Goal: Information Seeking & Learning: Check status

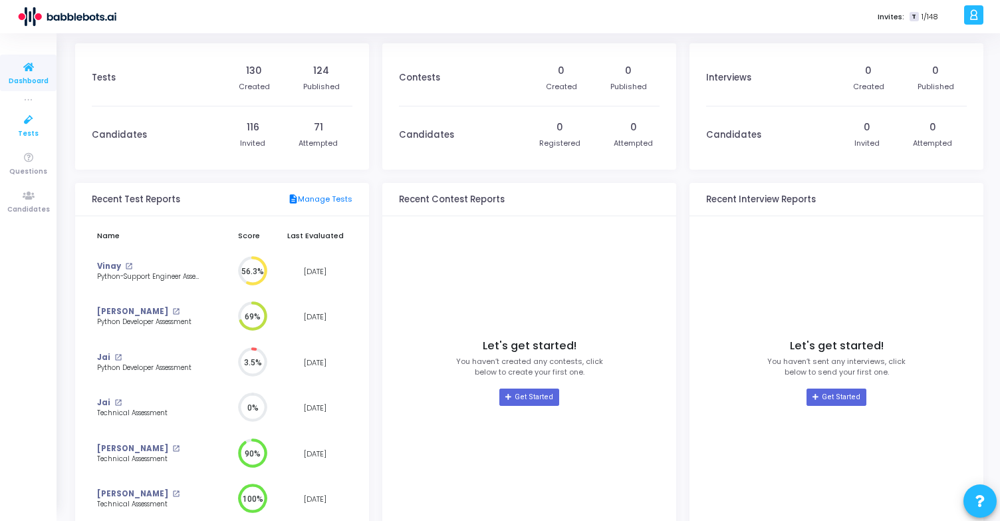
click at [29, 118] on icon at bounding box center [29, 120] width 28 height 17
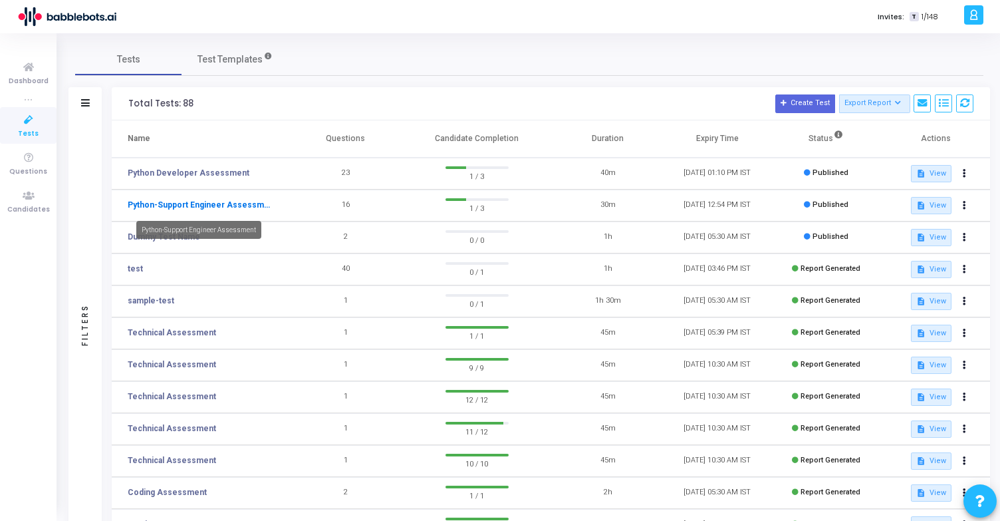
click at [251, 206] on link "Python-Support Engineer Assessment" at bounding box center [199, 205] width 143 height 12
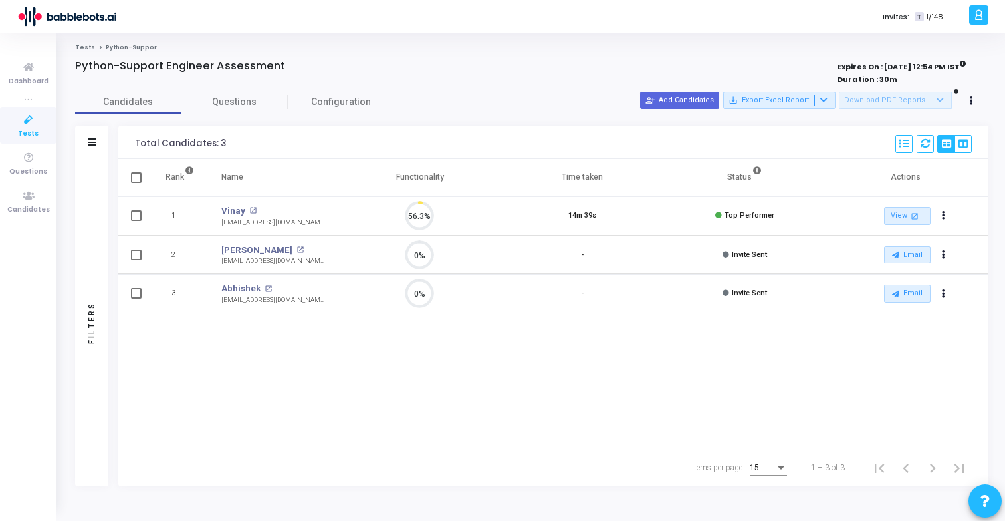
scroll to position [6, 6]
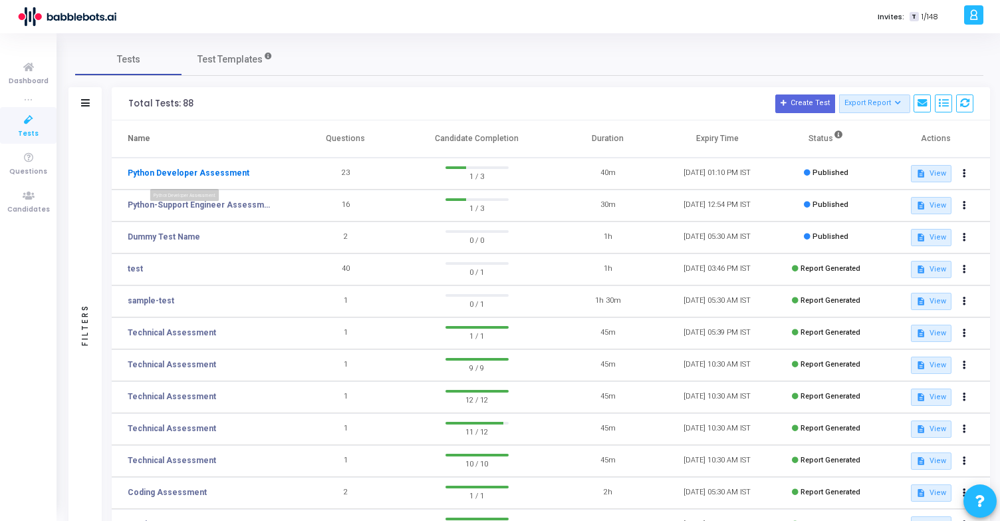
click at [193, 172] on link "Python Developer Assessment" at bounding box center [189, 173] width 122 height 12
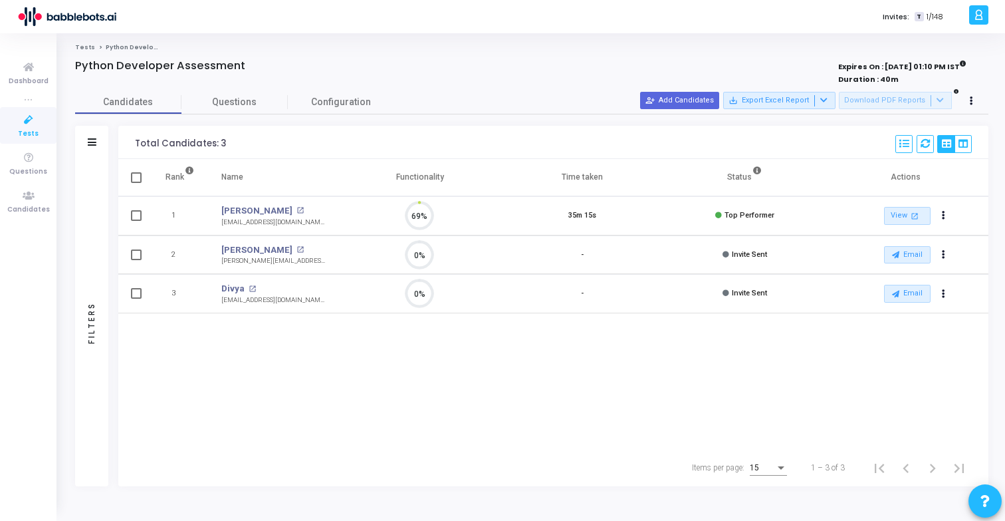
scroll to position [28, 34]
click at [231, 210] on link "[PERSON_NAME]" at bounding box center [256, 210] width 71 height 13
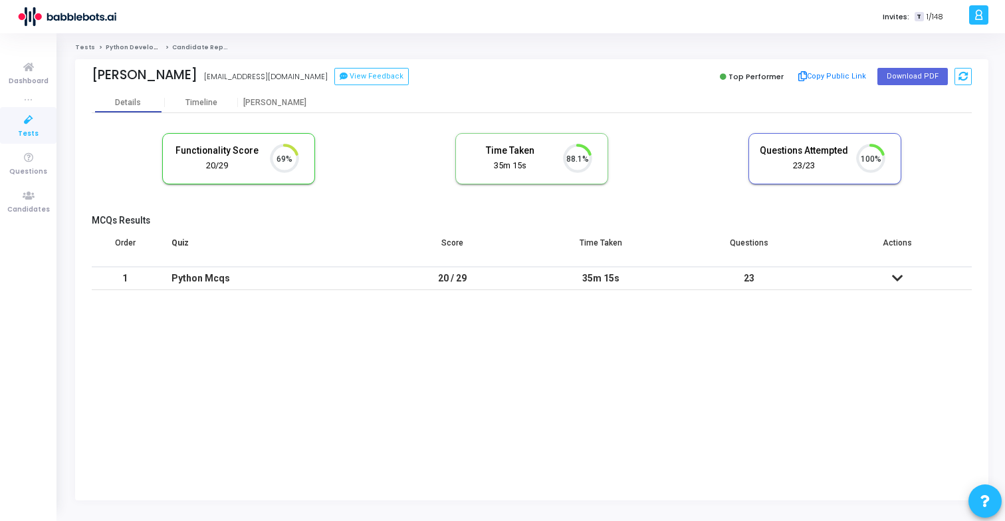
scroll to position [6, 6]
click at [904, 275] on td at bounding box center [898, 278] width 148 height 23
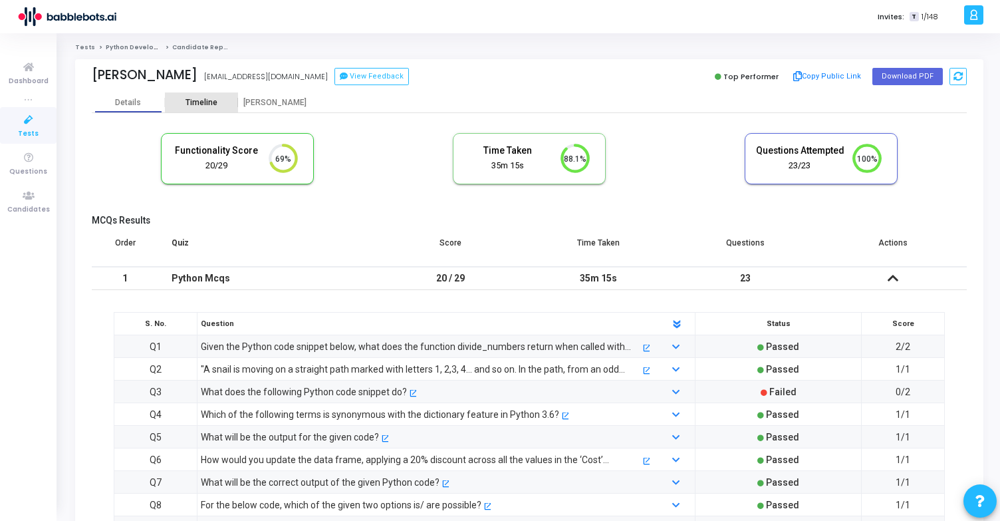
click at [203, 102] on div "Timeline" at bounding box center [202, 103] width 32 height 10
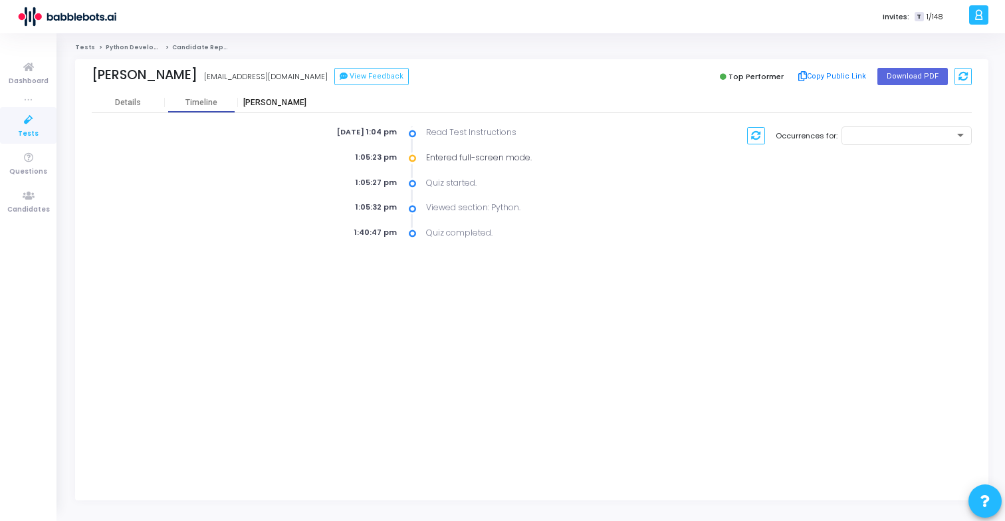
click at [261, 100] on div "[PERSON_NAME]" at bounding box center [274, 103] width 73 height 10
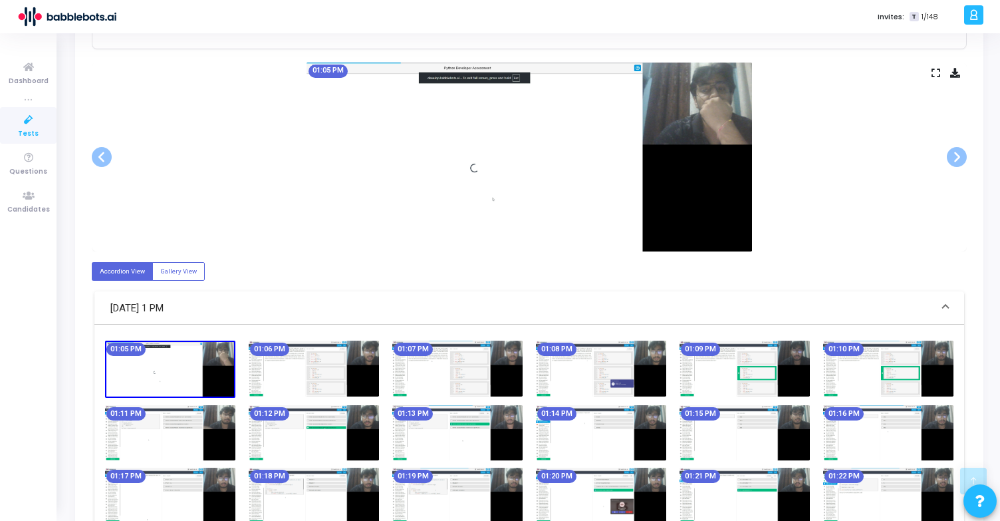
scroll to position [308, 0]
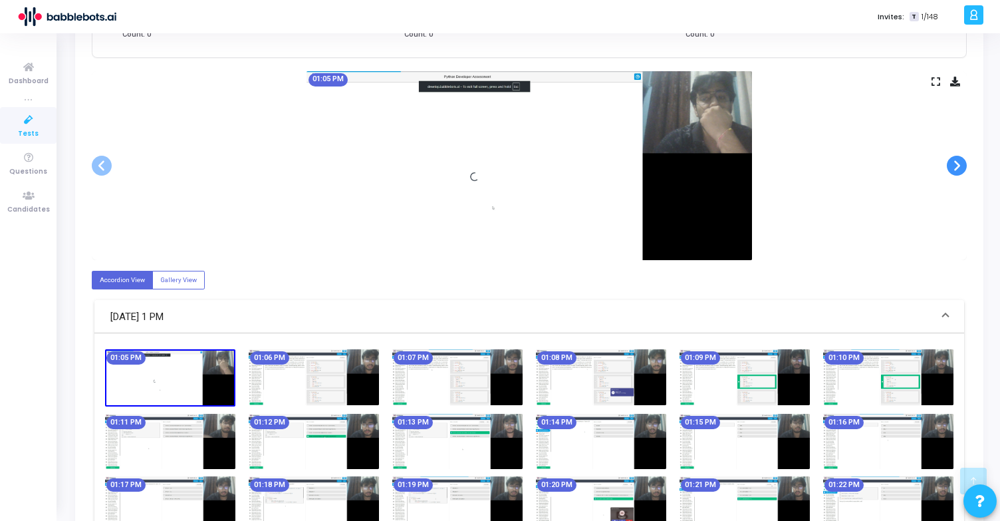
click at [955, 162] on span at bounding box center [957, 166] width 20 height 20
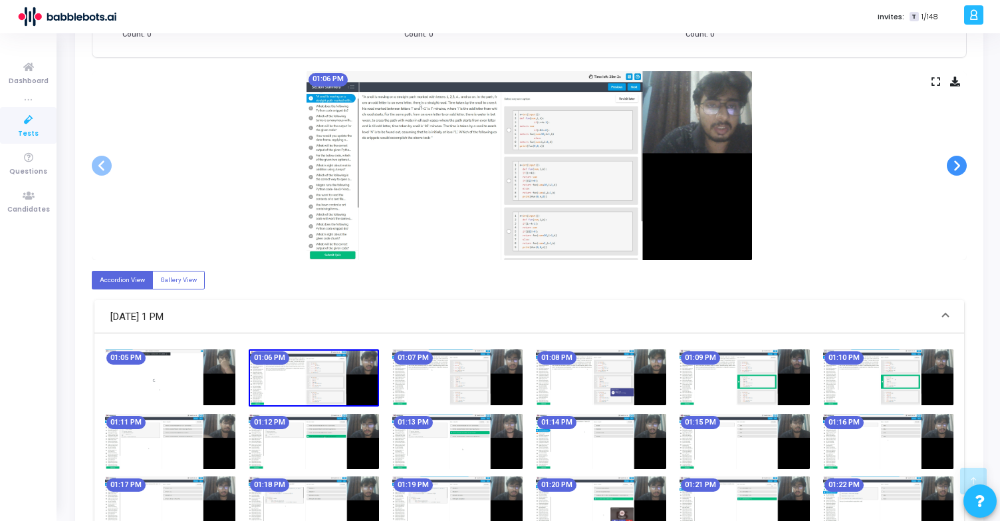
click at [955, 162] on span at bounding box center [957, 166] width 20 height 20
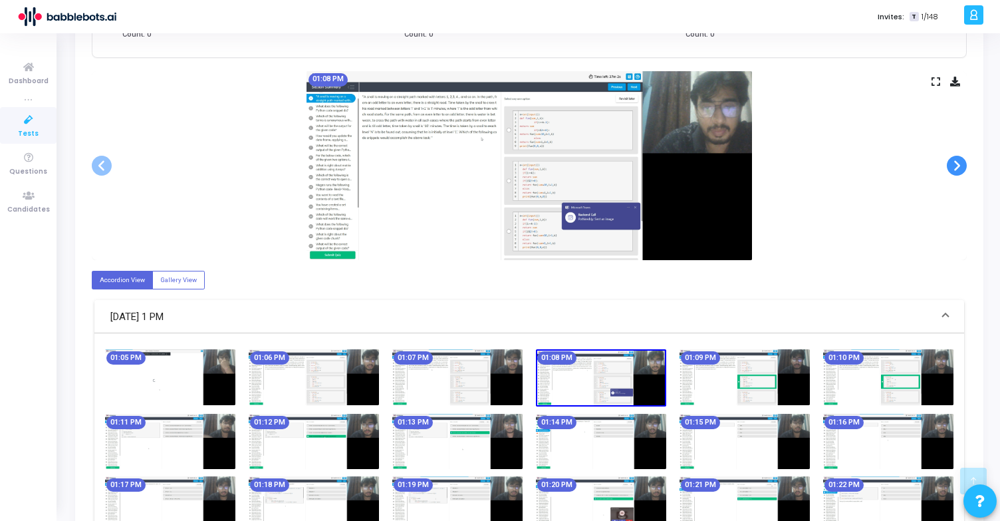
click at [955, 162] on span at bounding box center [957, 166] width 20 height 20
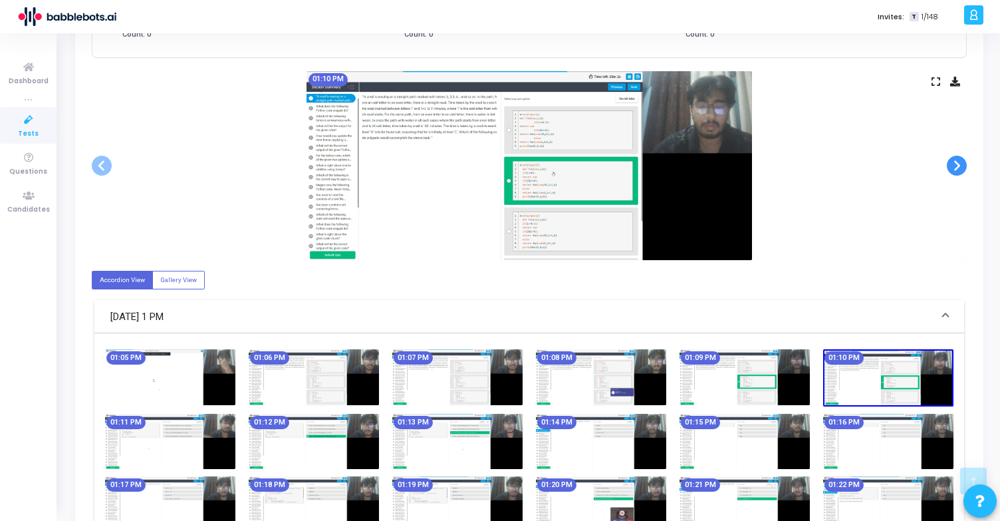
click at [955, 162] on span at bounding box center [957, 166] width 20 height 20
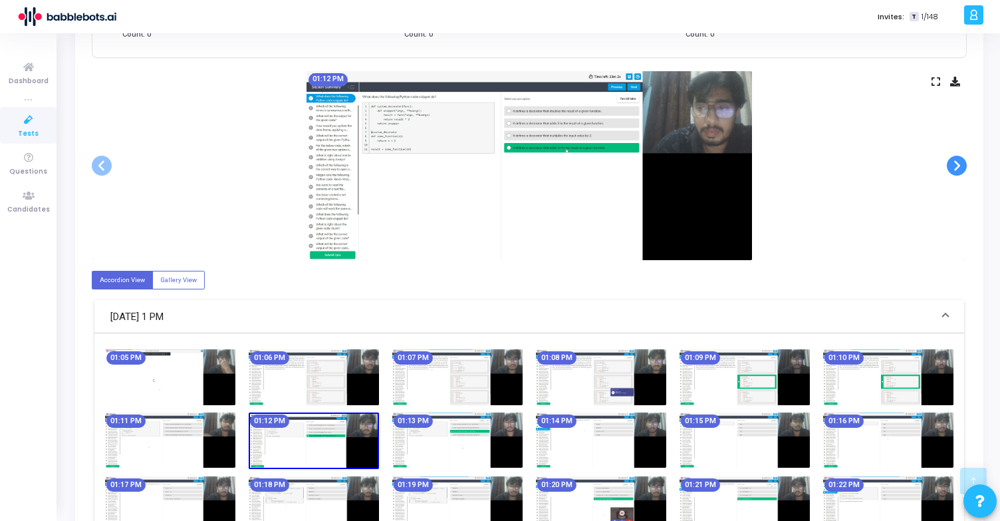
click at [955, 162] on span at bounding box center [957, 166] width 20 height 20
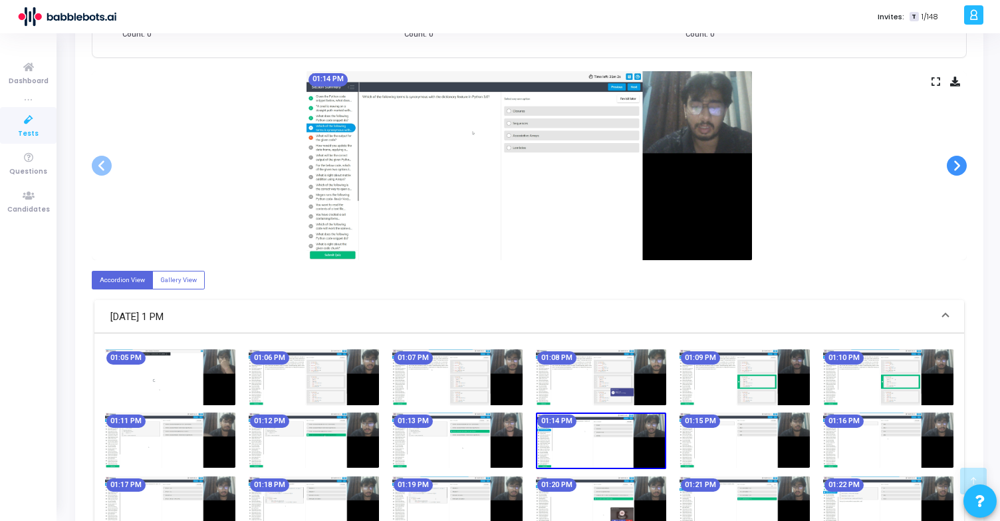
click at [955, 162] on span at bounding box center [957, 166] width 20 height 20
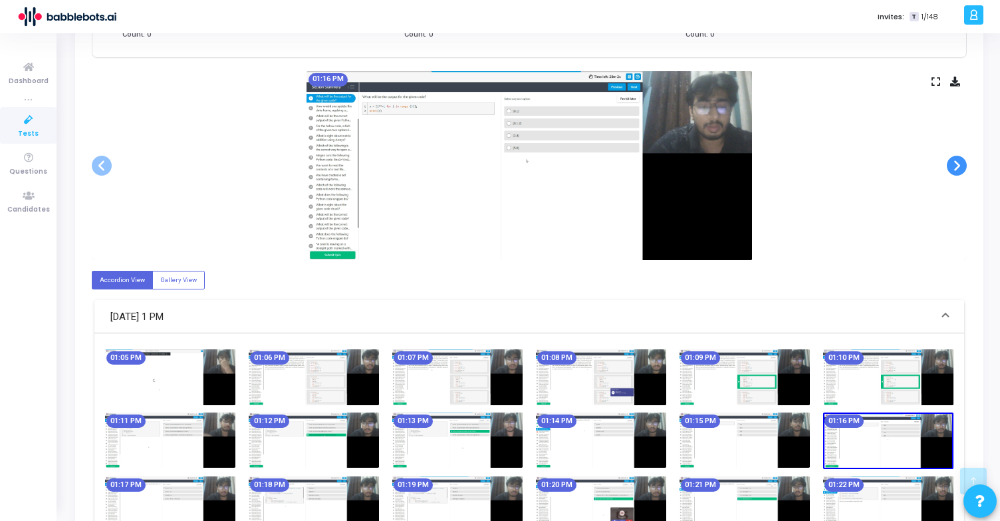
click at [955, 162] on span at bounding box center [957, 166] width 20 height 20
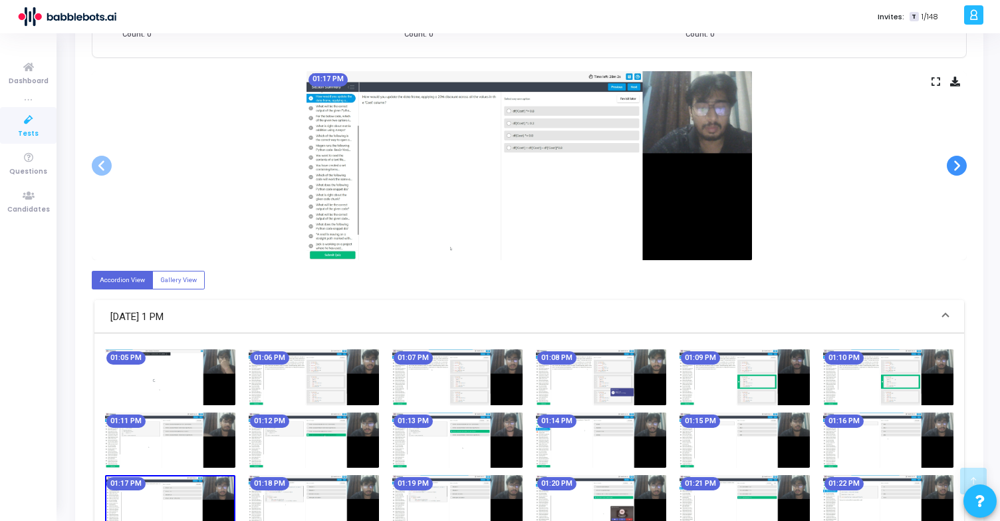
click at [955, 162] on span at bounding box center [957, 166] width 20 height 20
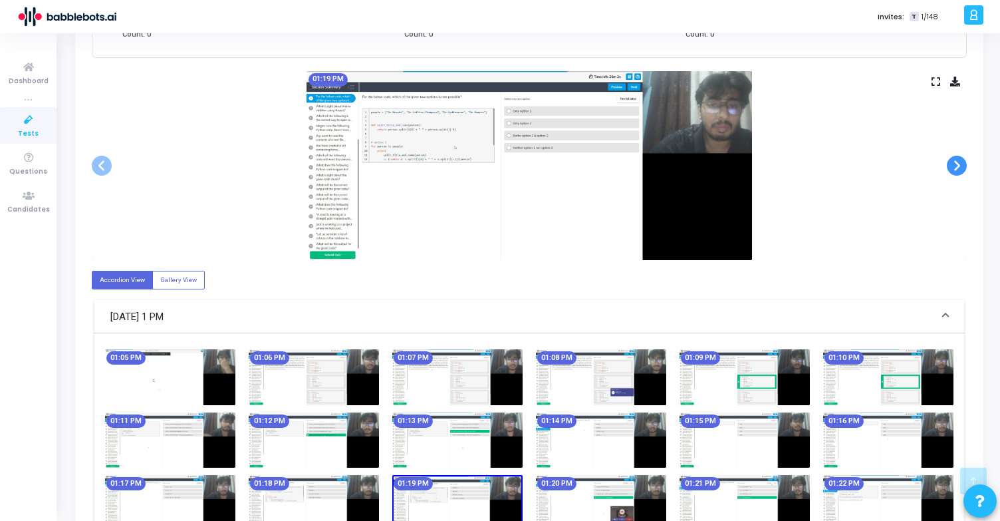
click at [955, 162] on span at bounding box center [957, 166] width 20 height 20
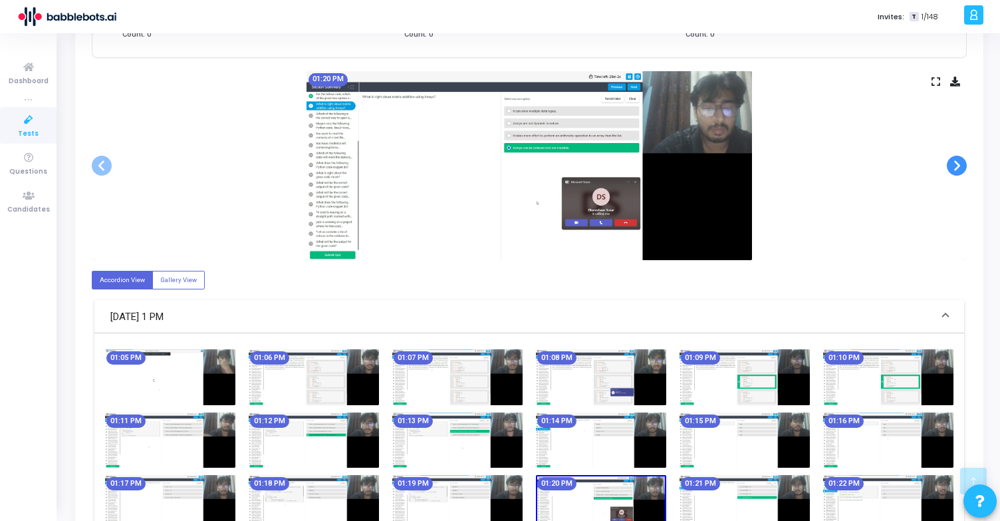
click at [955, 162] on span at bounding box center [957, 166] width 20 height 20
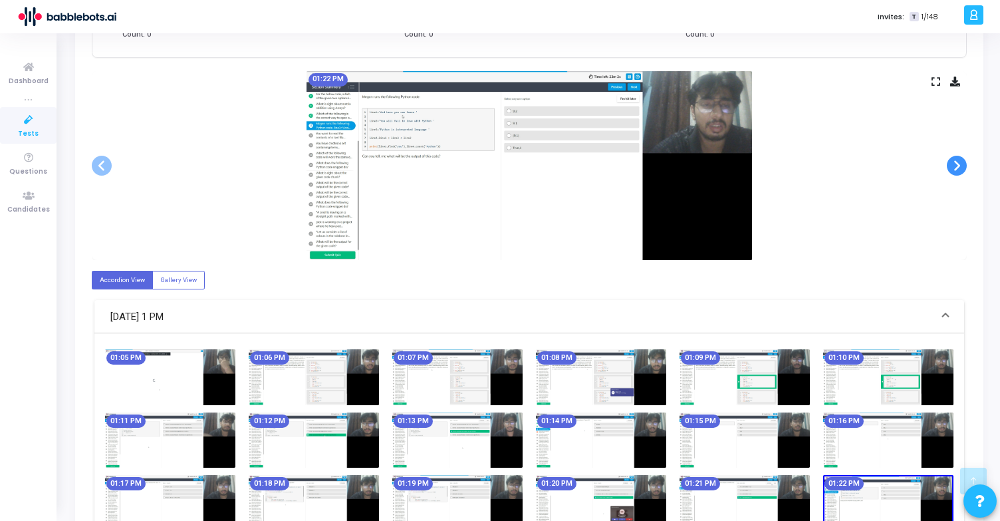
click at [955, 162] on span at bounding box center [957, 166] width 20 height 20
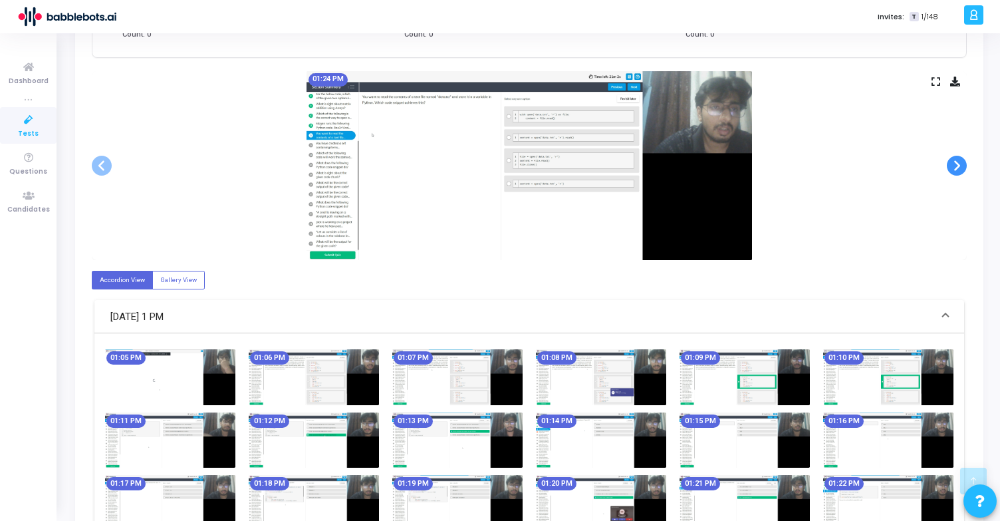
click at [955, 162] on span at bounding box center [957, 166] width 20 height 20
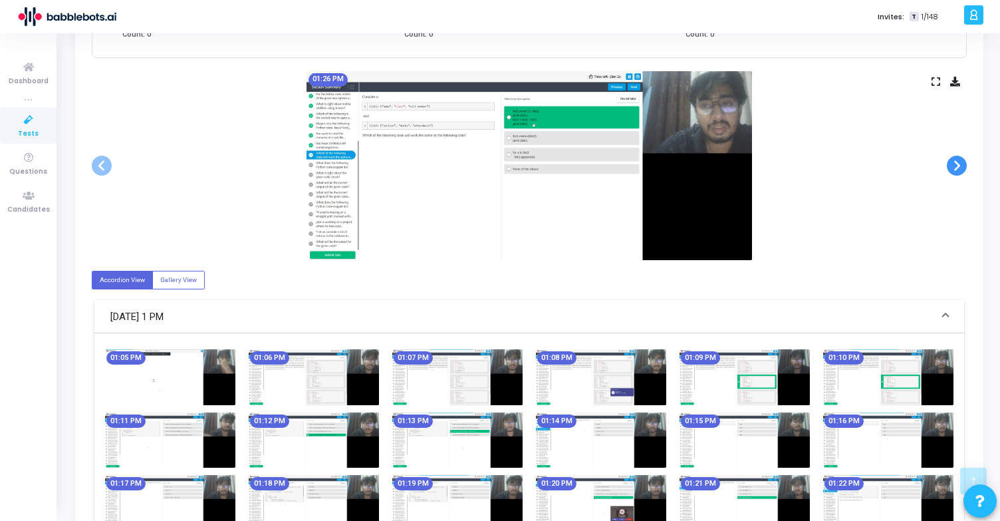
click at [955, 162] on span at bounding box center [957, 166] width 20 height 20
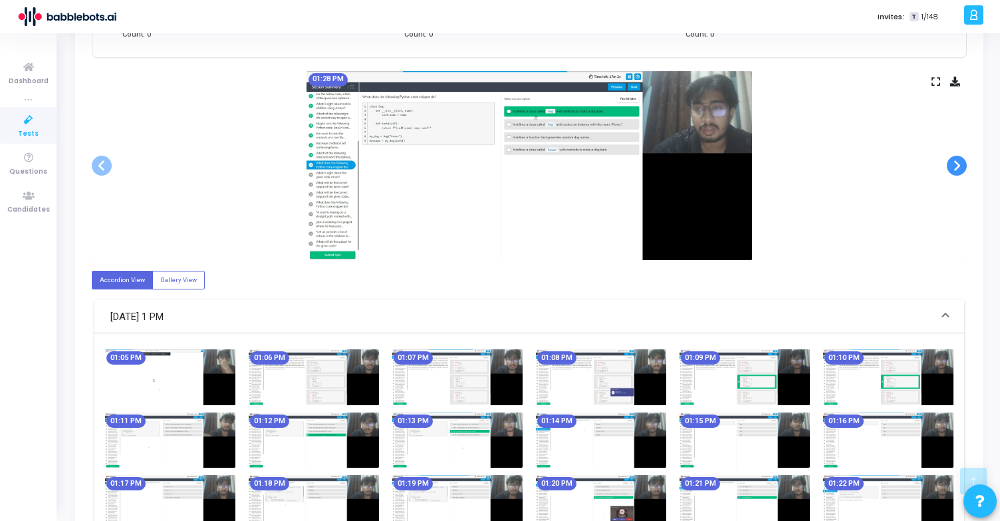
click at [955, 162] on span at bounding box center [957, 166] width 20 height 20
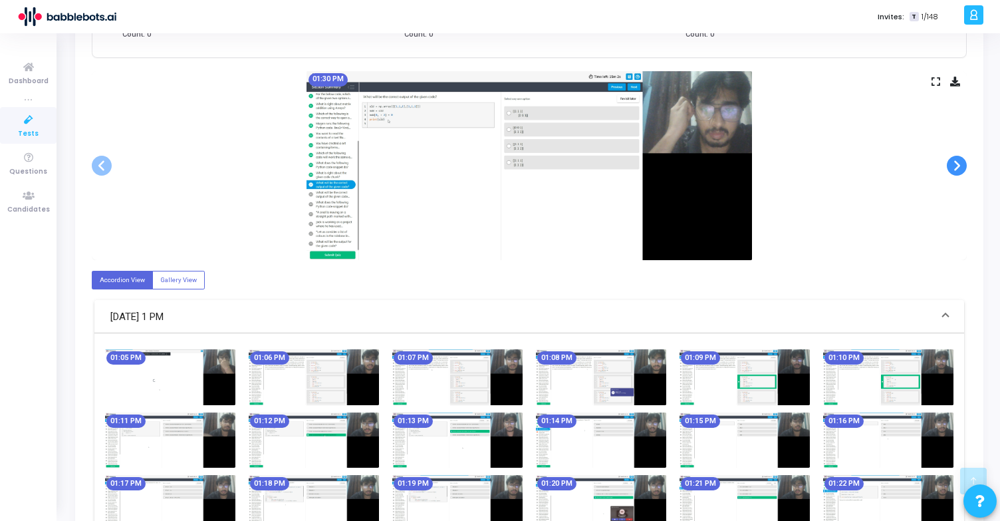
click at [955, 162] on span at bounding box center [957, 166] width 20 height 20
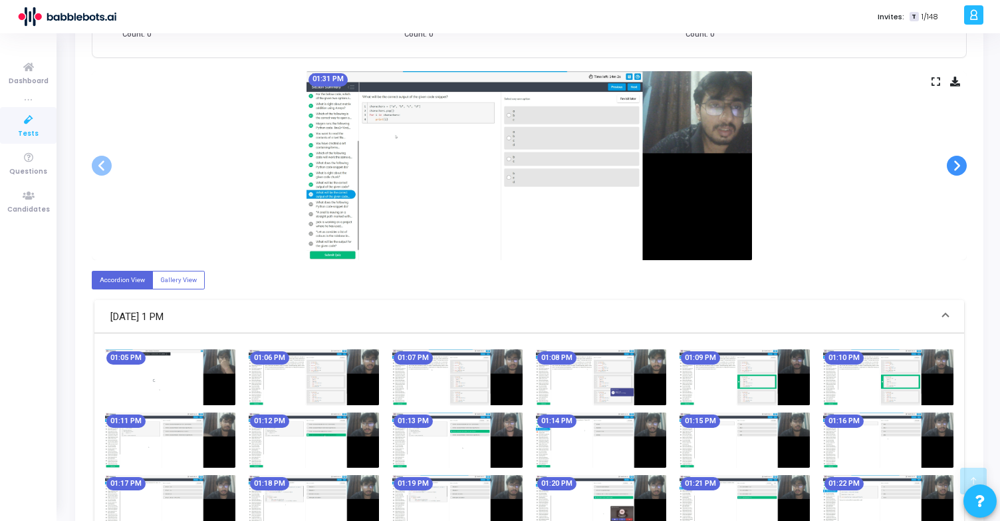
click at [955, 162] on span at bounding box center [957, 166] width 20 height 20
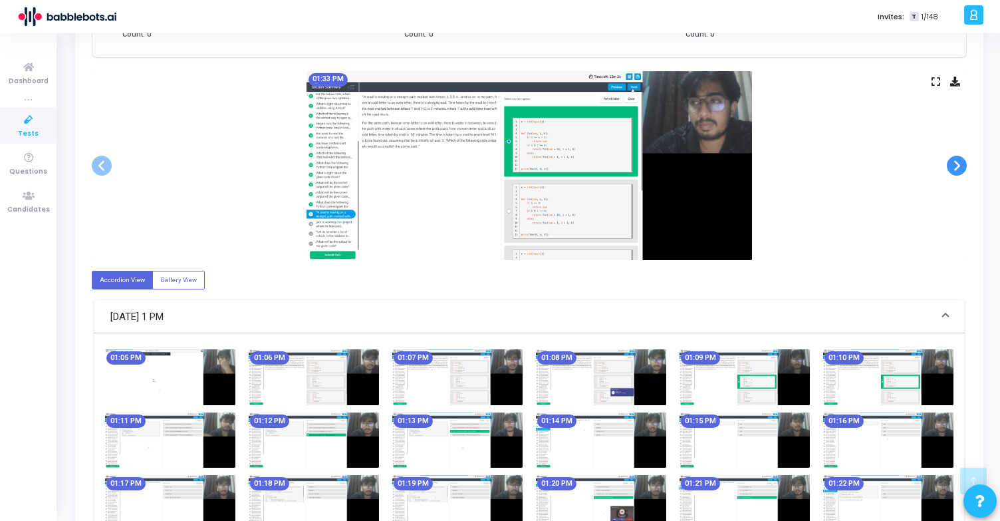
click at [955, 162] on span at bounding box center [957, 166] width 20 height 20
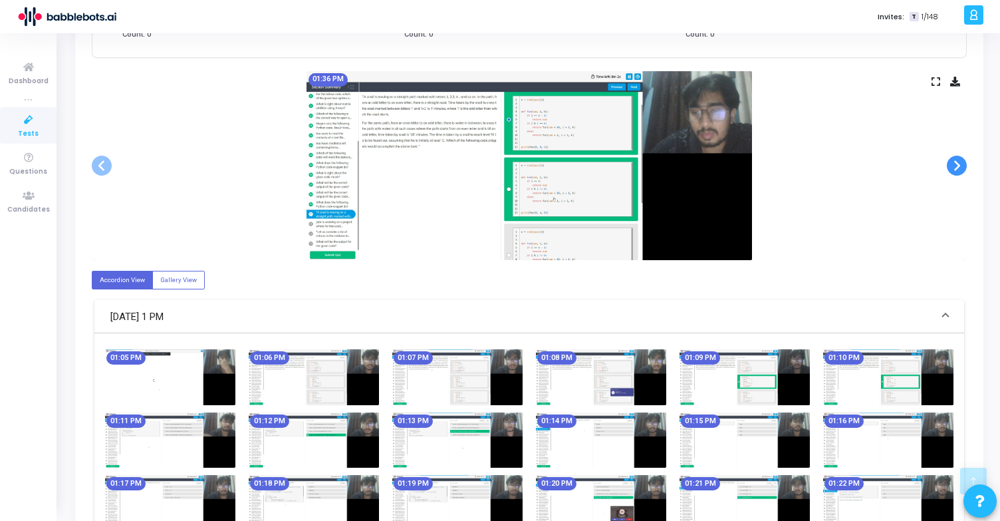
click at [955, 162] on span at bounding box center [957, 166] width 20 height 20
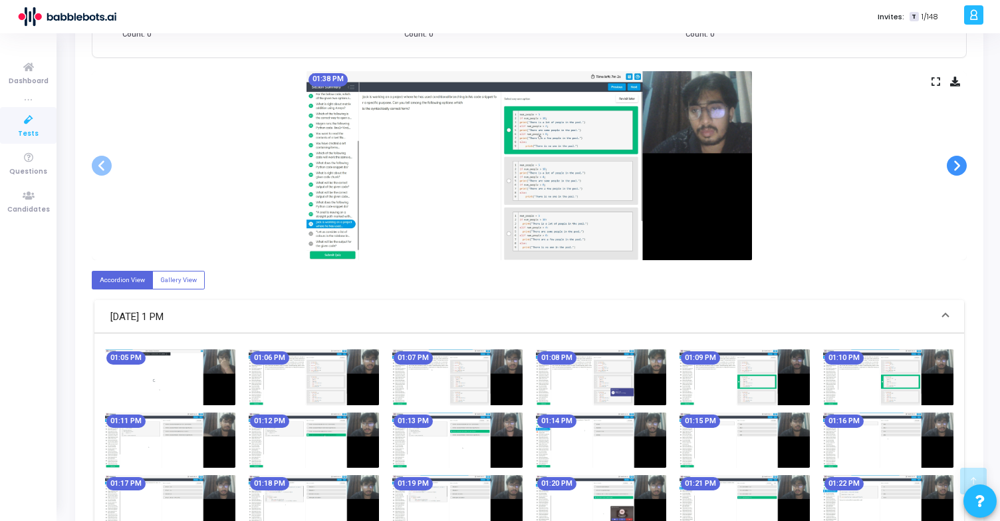
click at [955, 162] on span at bounding box center [957, 166] width 20 height 20
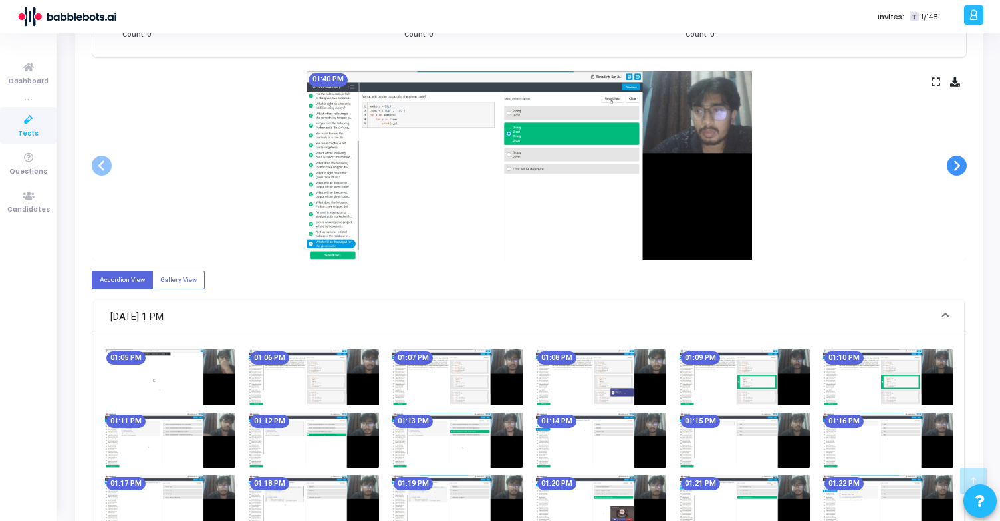
click at [955, 162] on span at bounding box center [957, 166] width 20 height 20
